Goal: Task Accomplishment & Management: Manage account settings

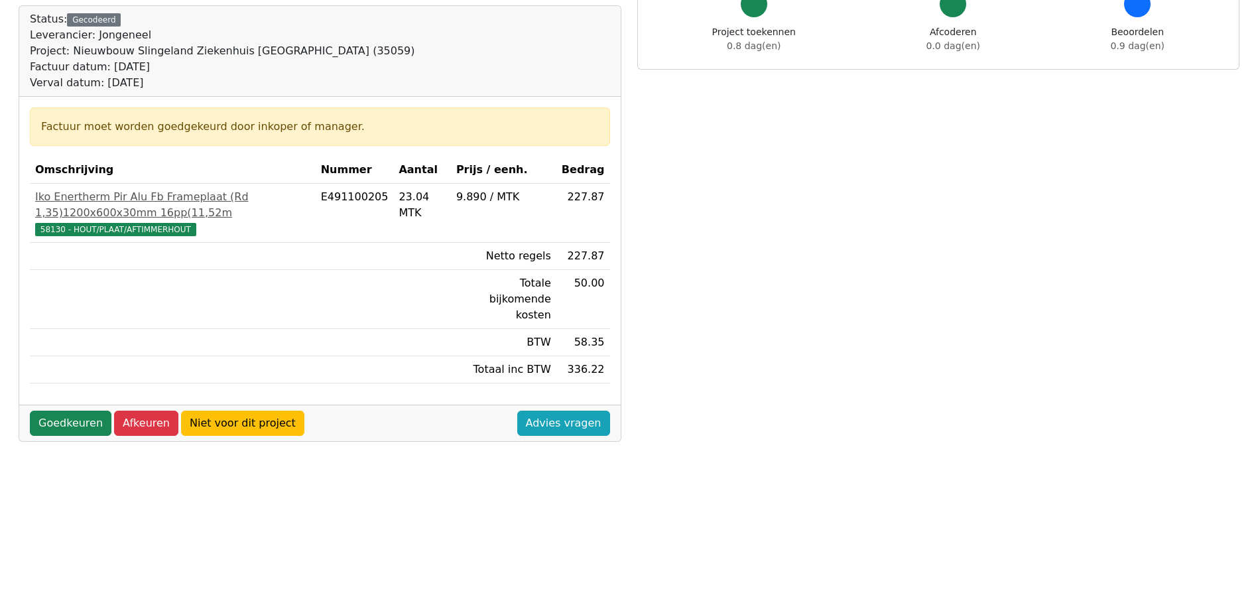
scroll to position [66, 0]
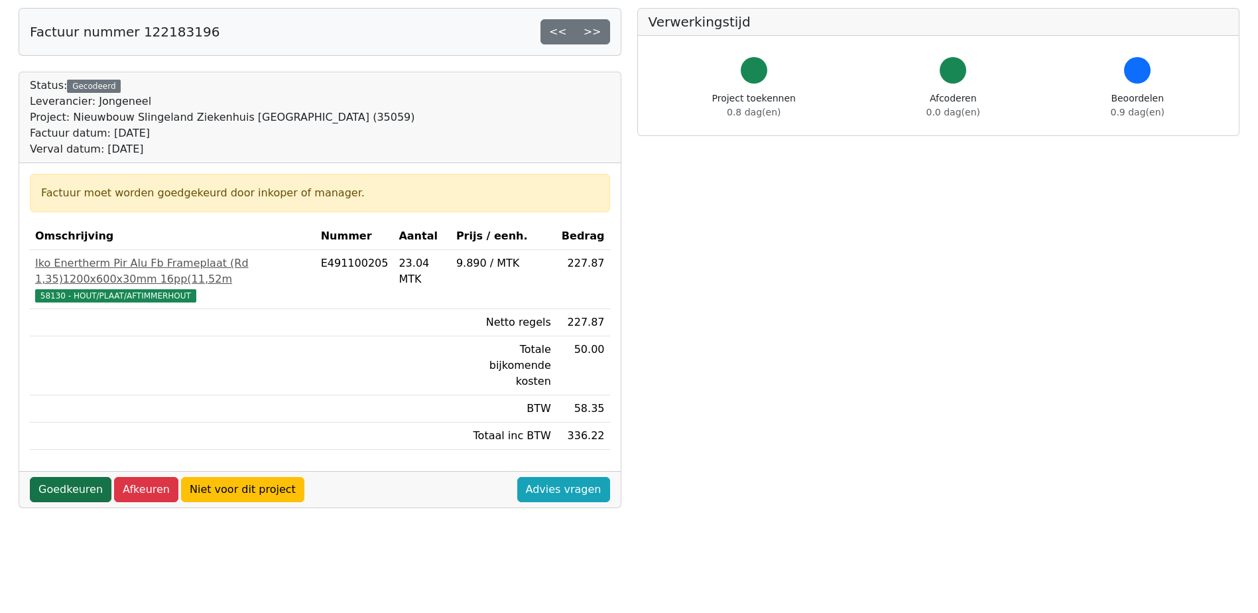
click at [80, 477] on link "Goedkeuren" at bounding box center [71, 489] width 82 height 25
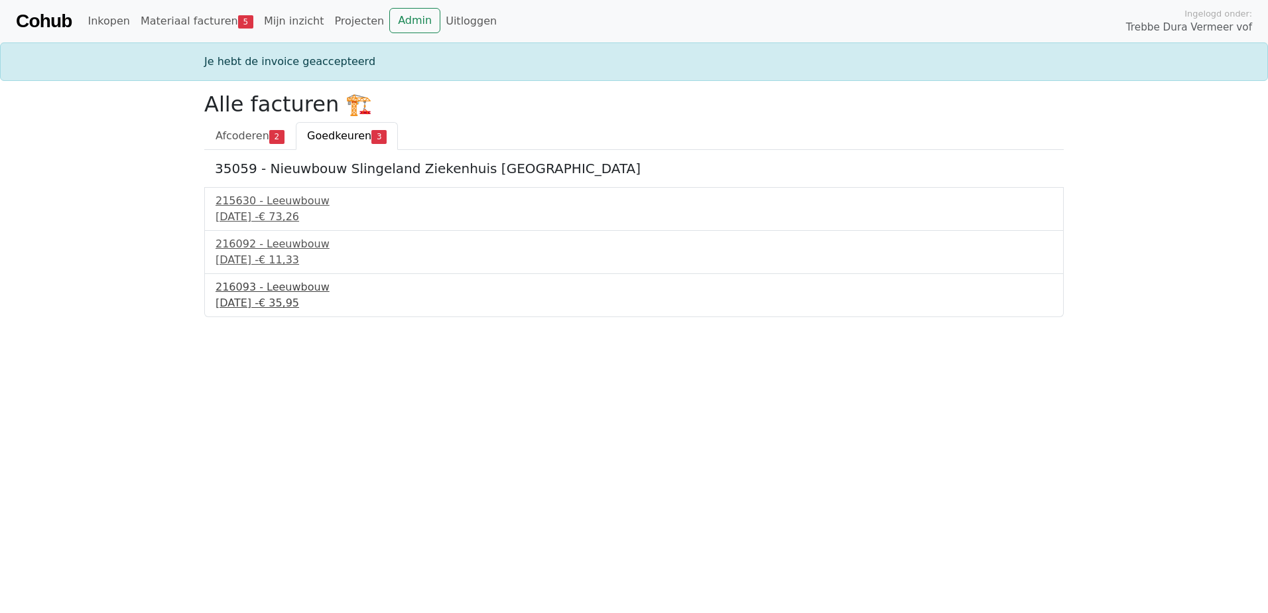
click at [299, 298] on div "23 september 2025 - € 35,95" at bounding box center [634, 303] width 837 height 16
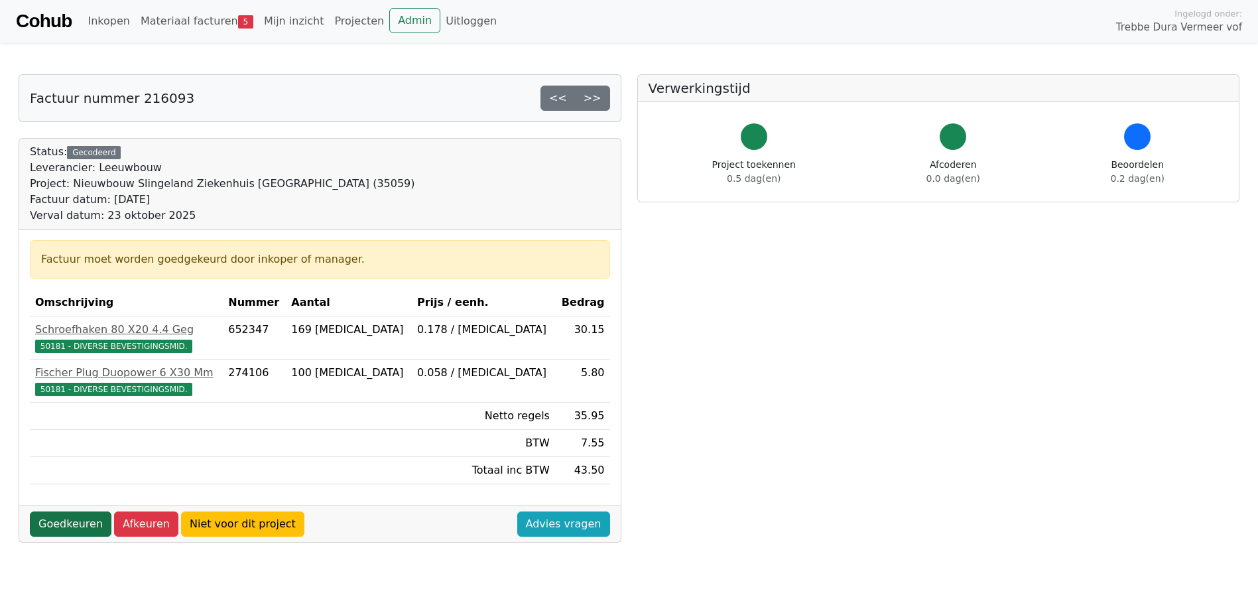
click at [61, 525] on link "Goedkeuren" at bounding box center [71, 523] width 82 height 25
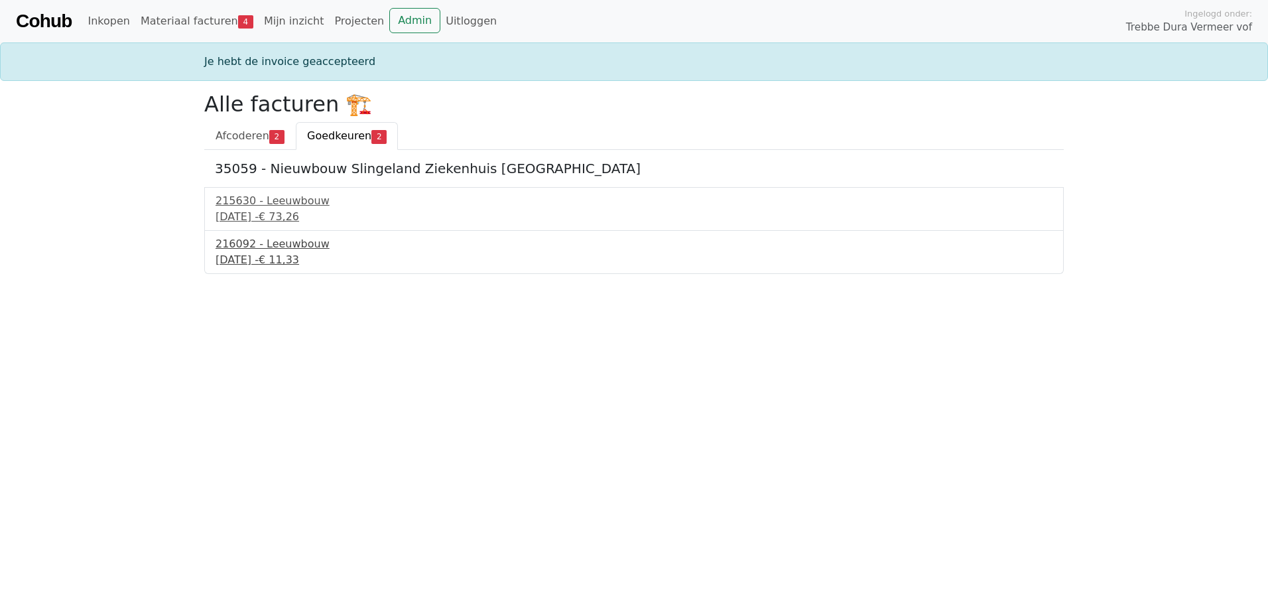
click at [287, 245] on div "216092 - Leeuwbouw" at bounding box center [634, 244] width 837 height 16
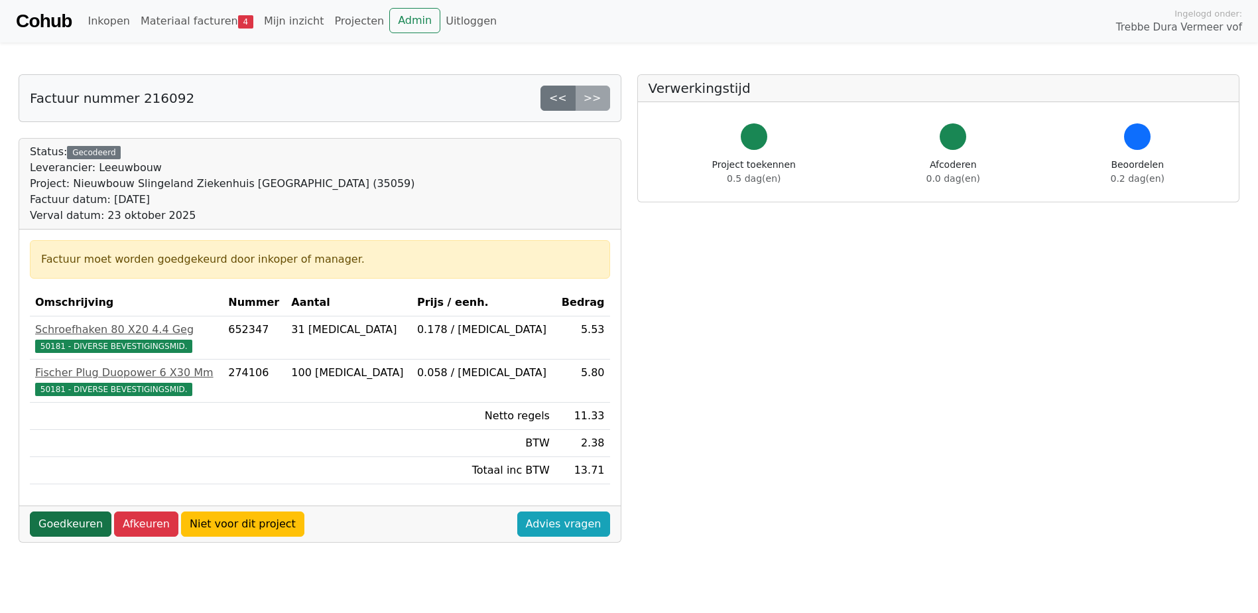
click at [78, 517] on link "Goedkeuren" at bounding box center [71, 523] width 82 height 25
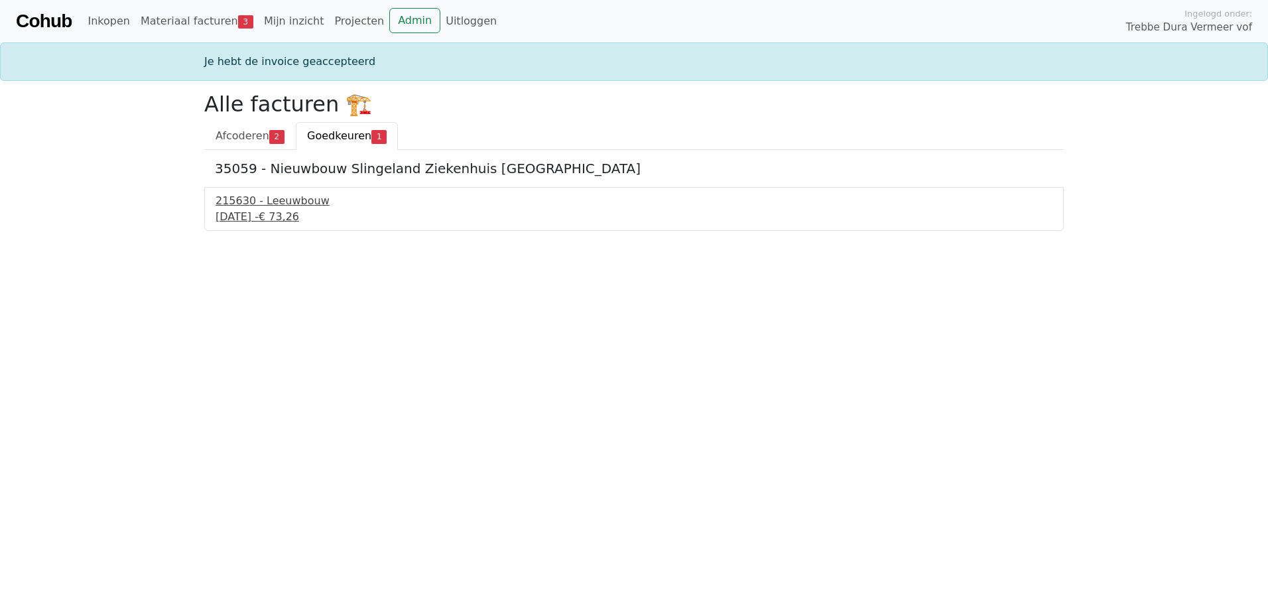
click at [298, 196] on div "215630 - Leeuwbouw" at bounding box center [634, 201] width 837 height 16
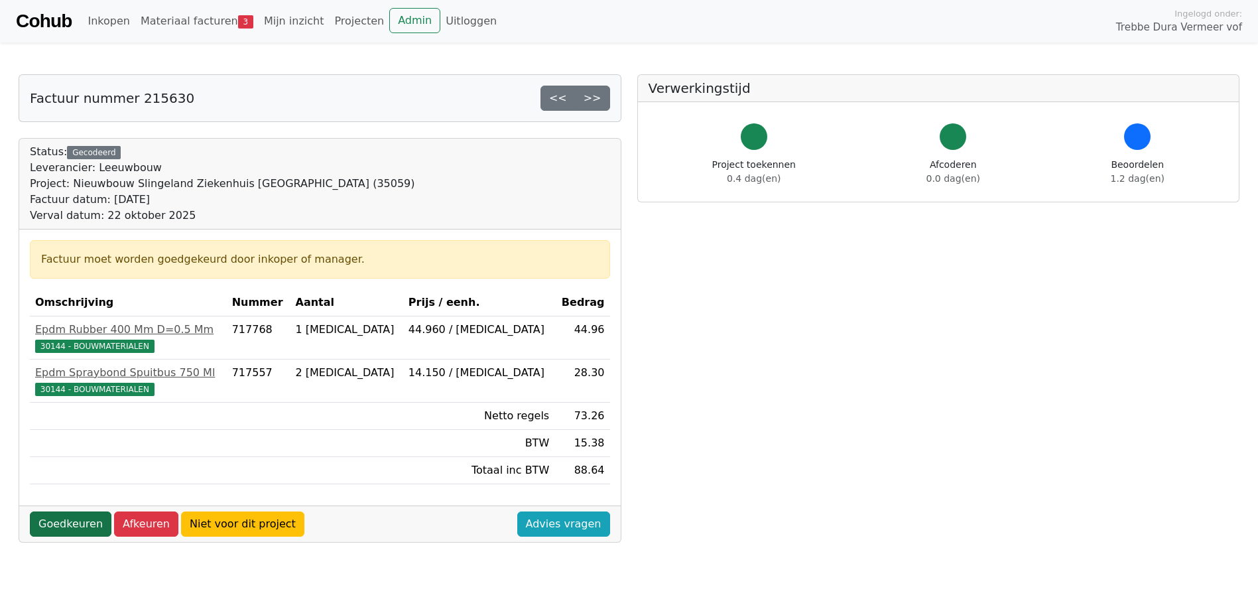
click at [87, 523] on link "Goedkeuren" at bounding box center [71, 523] width 82 height 25
